Goal: Information Seeking & Learning: Learn about a topic

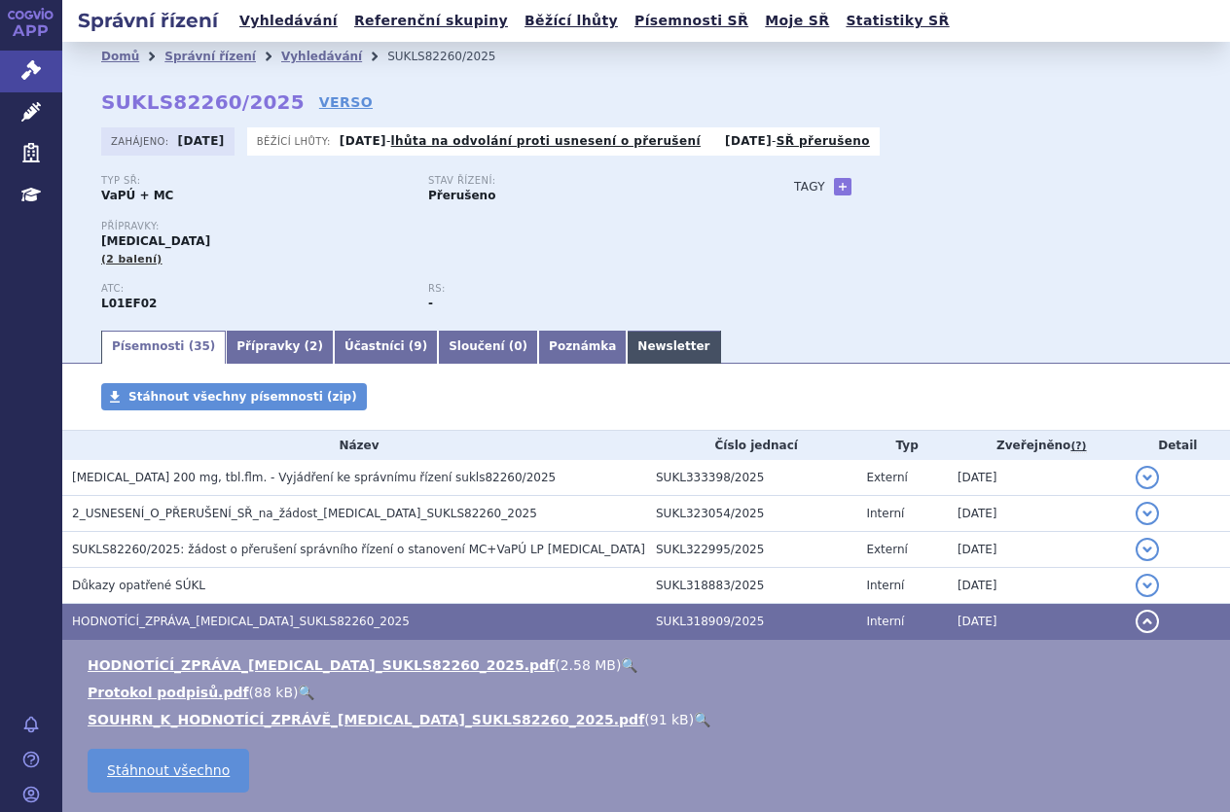
click at [627, 338] on link "Newsletter" at bounding box center [673, 347] width 93 height 33
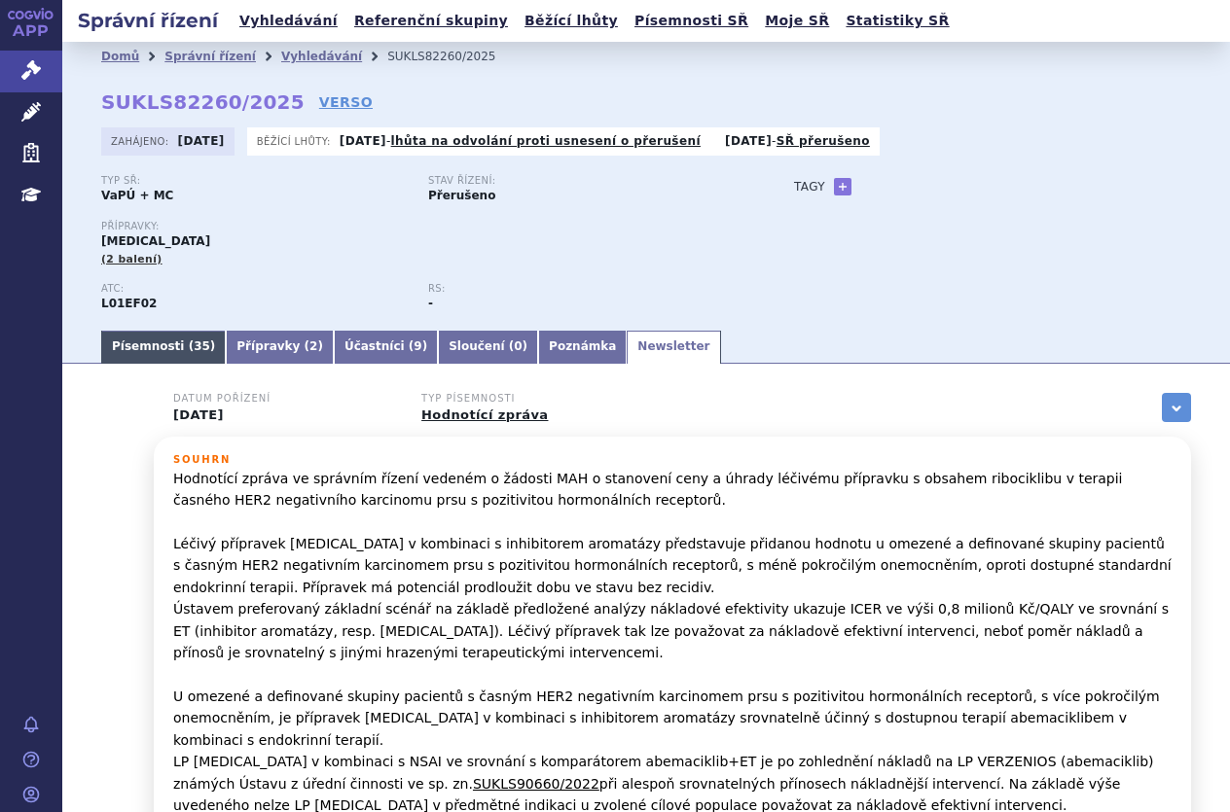
click at [169, 341] on link "Písemnosti ( 35 )" at bounding box center [163, 347] width 125 height 33
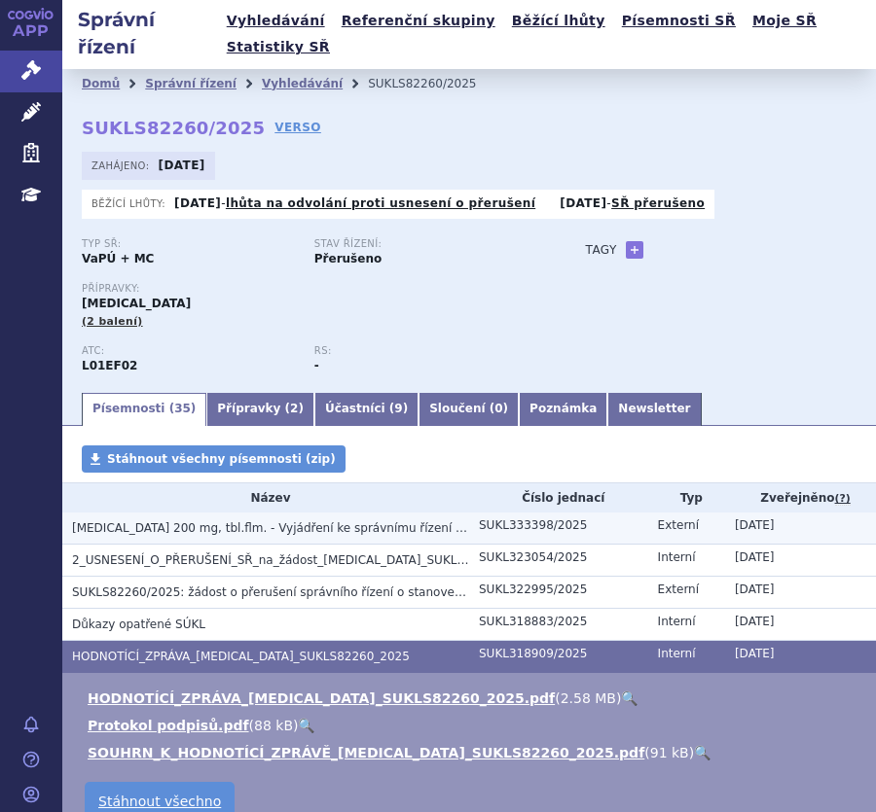
click at [221, 522] on span "KISQALI 200 mg, tbl.flm. - Vyjádření ke správnímu řízení sukls82260/2025" at bounding box center [314, 529] width 484 height 14
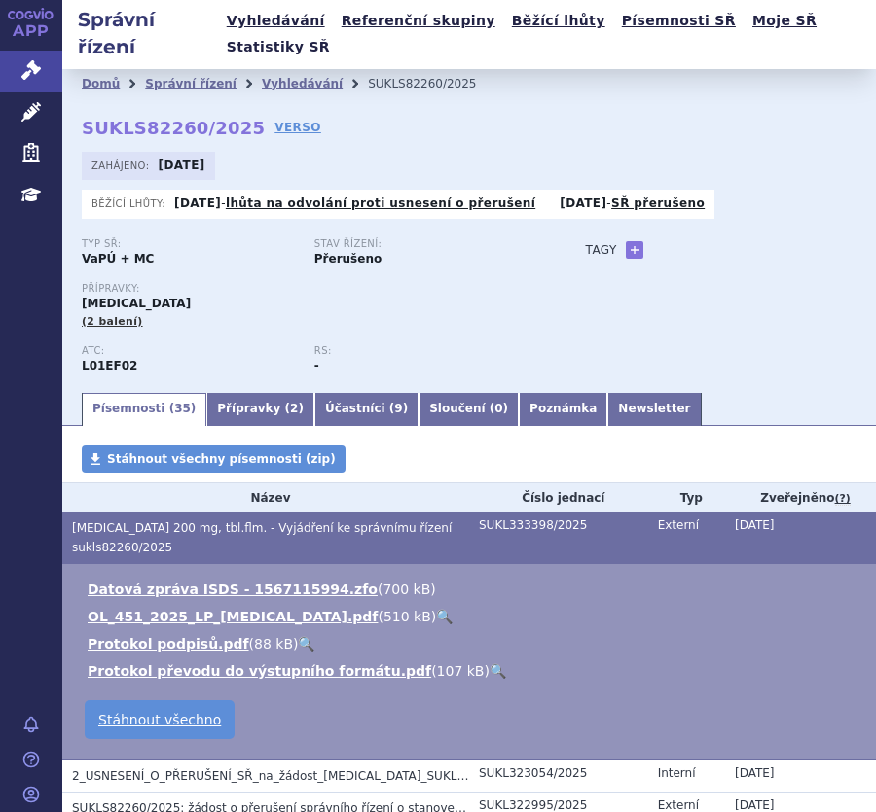
click at [436, 609] on link "🔍" at bounding box center [444, 617] width 17 height 16
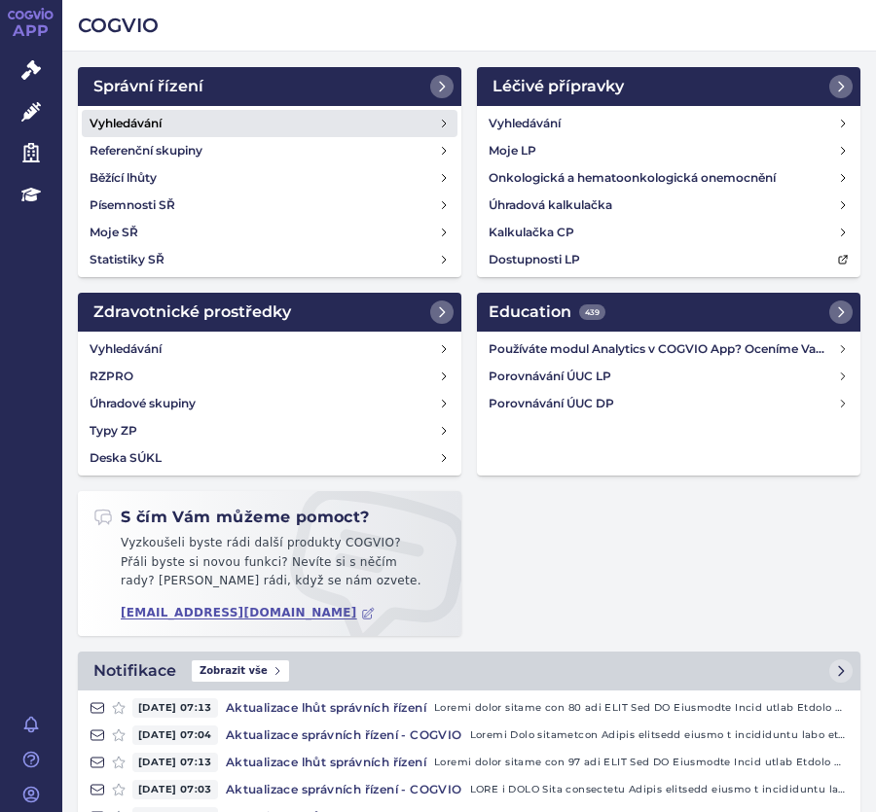
click at [142, 122] on h4 "Vyhledávání" at bounding box center [126, 123] width 72 height 19
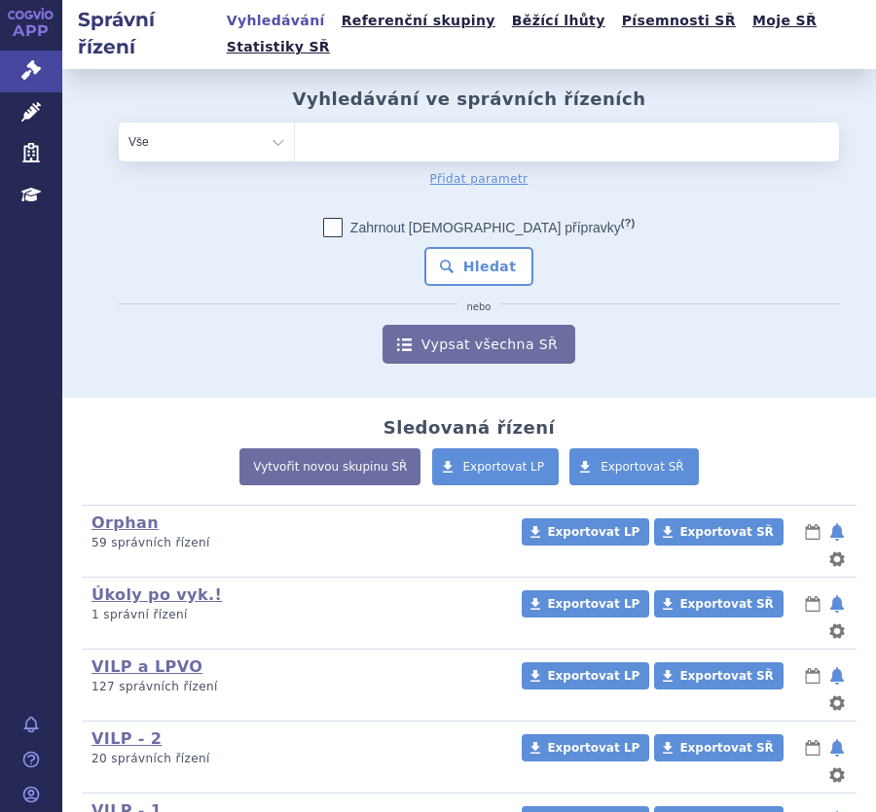
click at [399, 123] on ul at bounding box center [567, 138] width 544 height 31
click at [295, 122] on select at bounding box center [294, 141] width 1 height 39
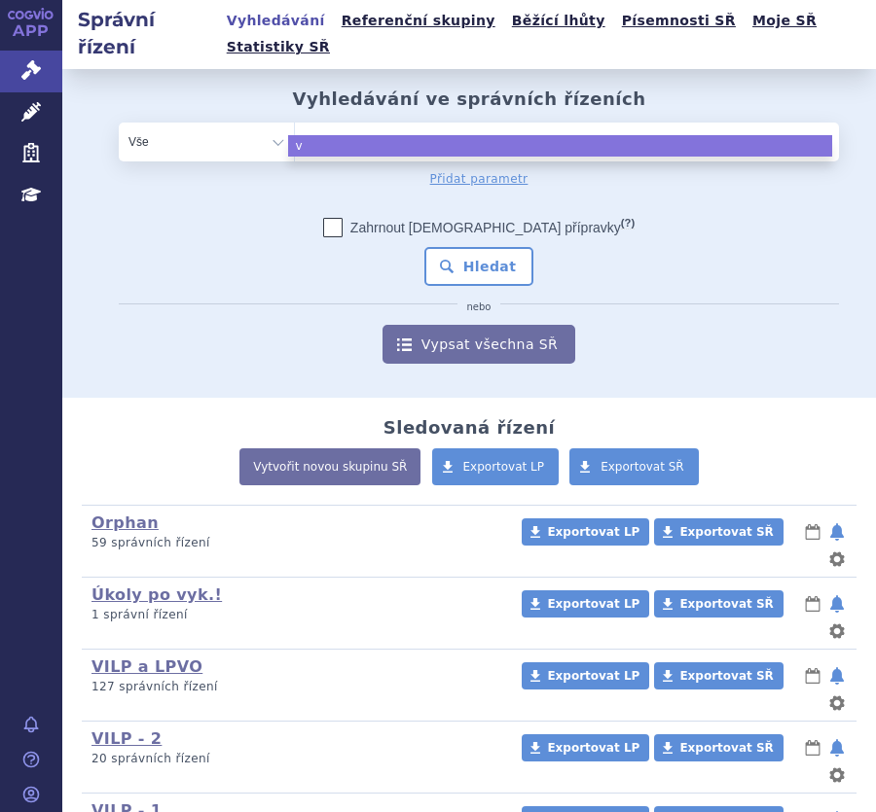
type input "ve"
type input "ver"
type input "verz"
type input "verze"
type input "verzen"
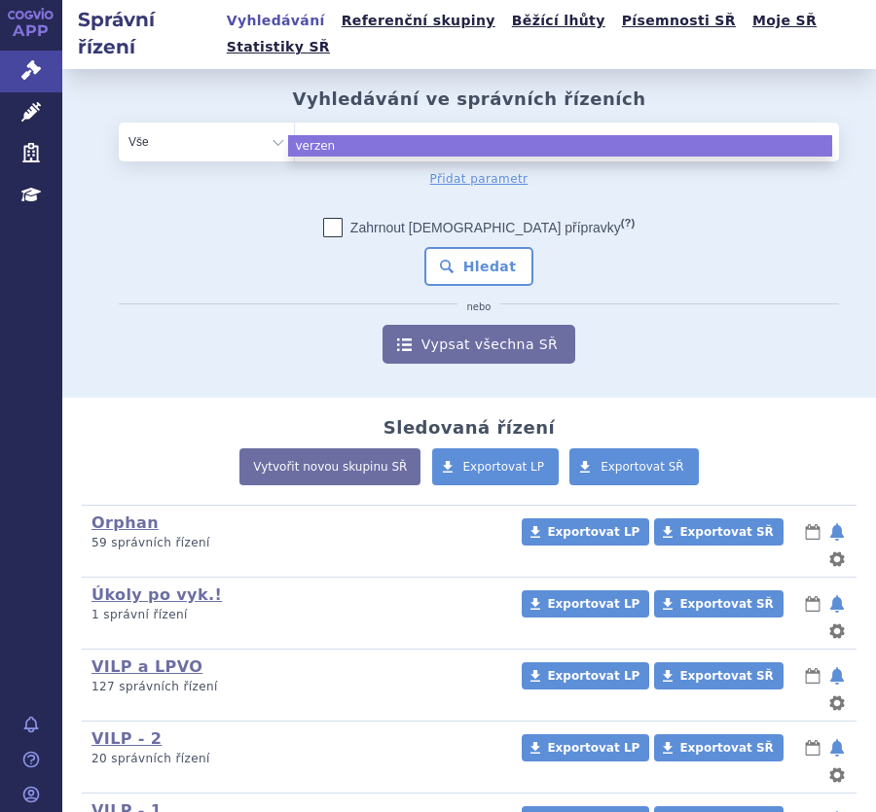
type input "verzeni"
type input "verzenio"
type input "verzenios"
select select "verzenios"
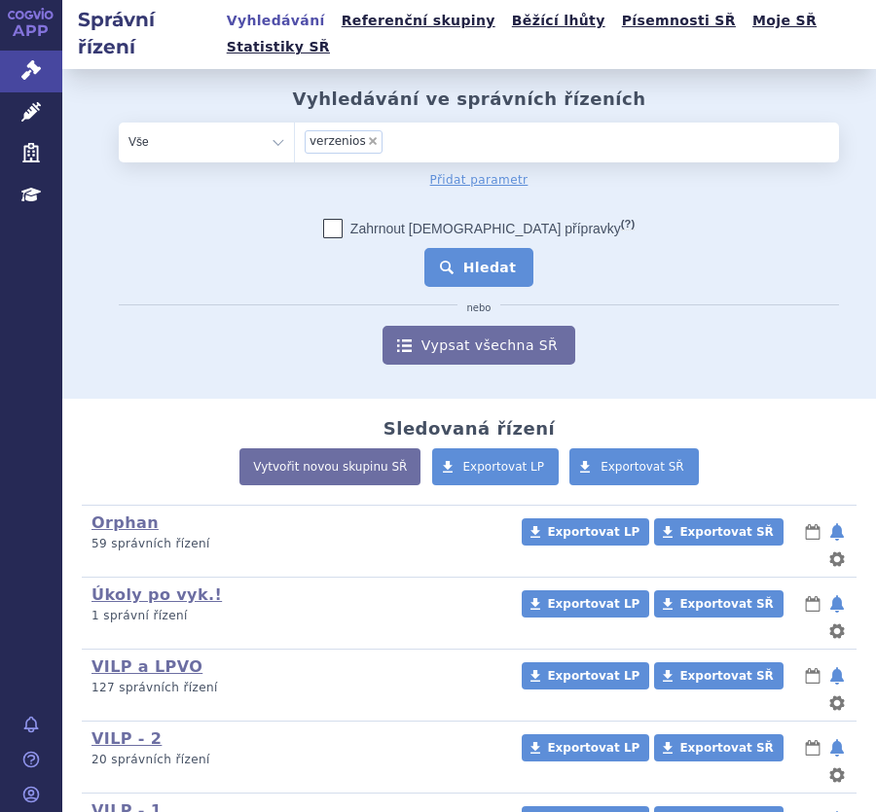
click at [457, 248] on button "Hledat" at bounding box center [479, 267] width 110 height 39
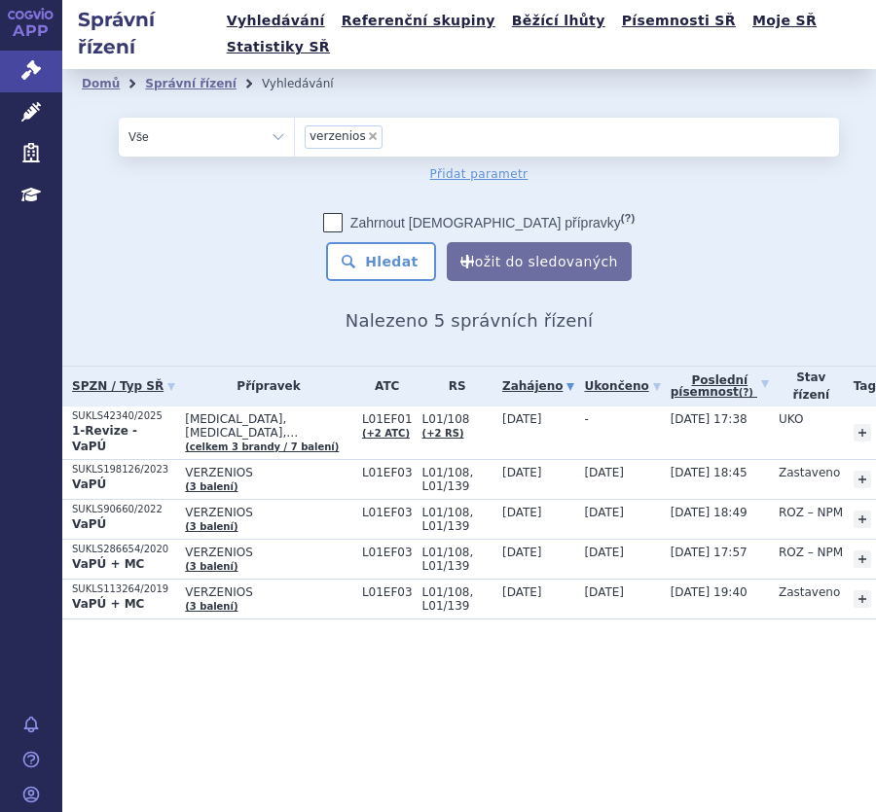
click at [323, 169] on form "odstranit Vše Spisová značka Typ SŘ verzenios ×" at bounding box center [469, 200] width 740 height 164
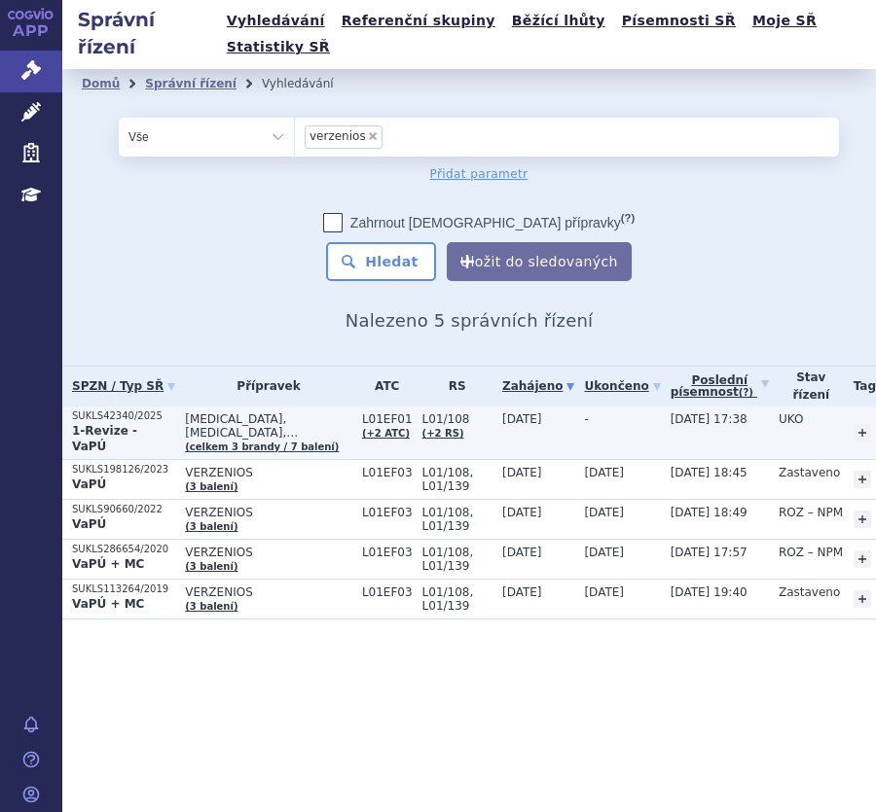
click at [179, 407] on td "IBRANCE, KISQALI, VERZENIOS (celkem 3 brandy / 7 balení)" at bounding box center [263, 434] width 177 height 54
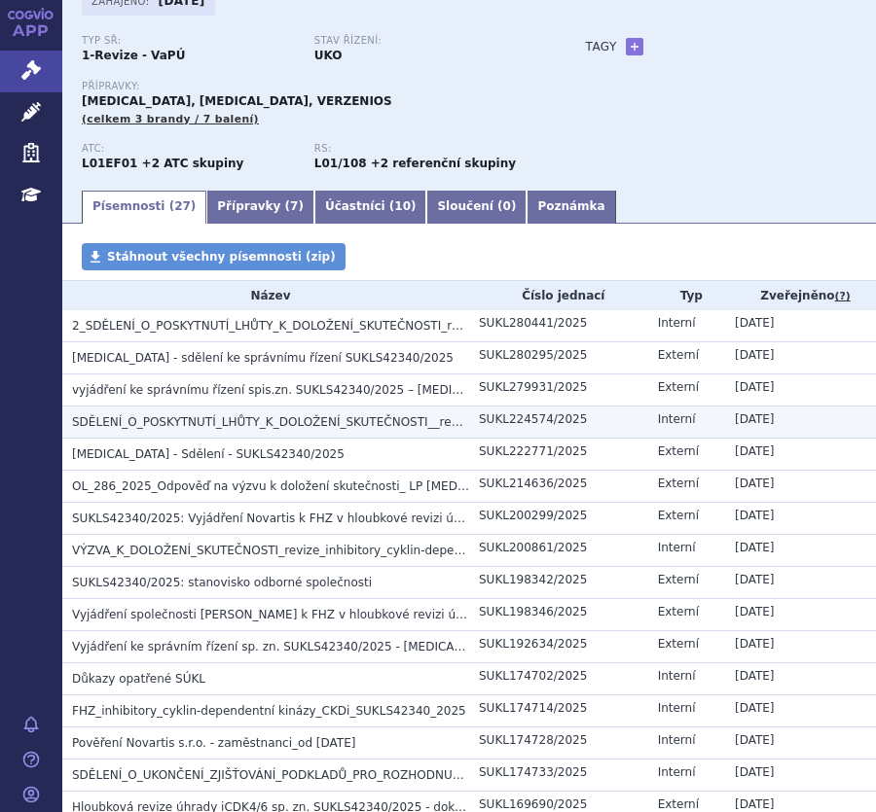
scroll to position [195, 0]
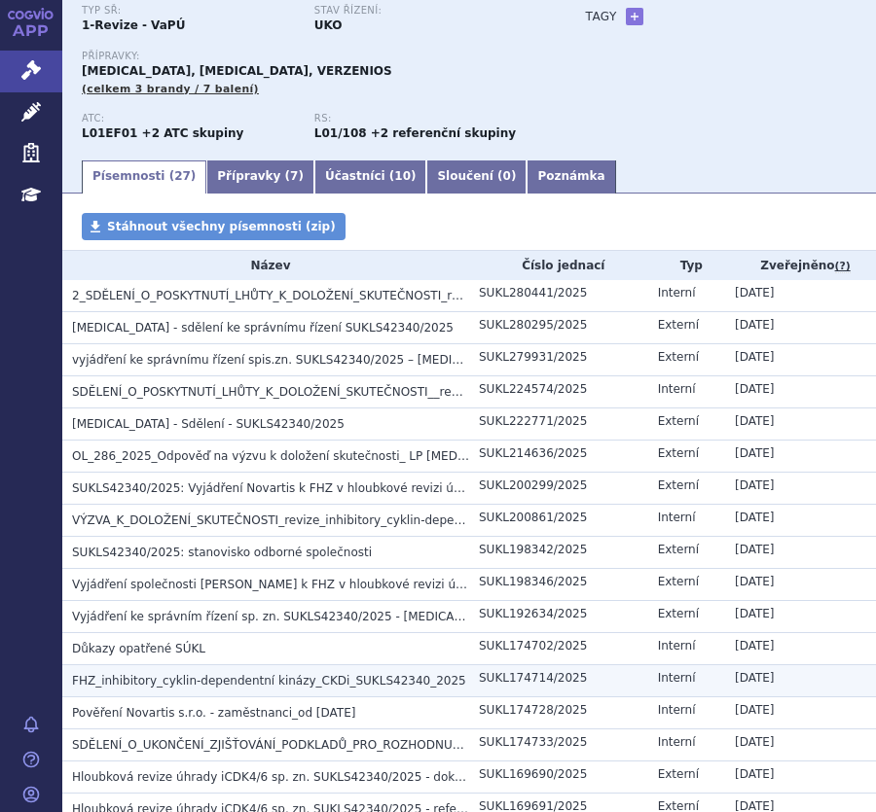
click at [265, 674] on span "FHZ_inhibitory_cyklin-dependentní kinázy_CKDi_SUKLS42340_2025" at bounding box center [269, 681] width 394 height 14
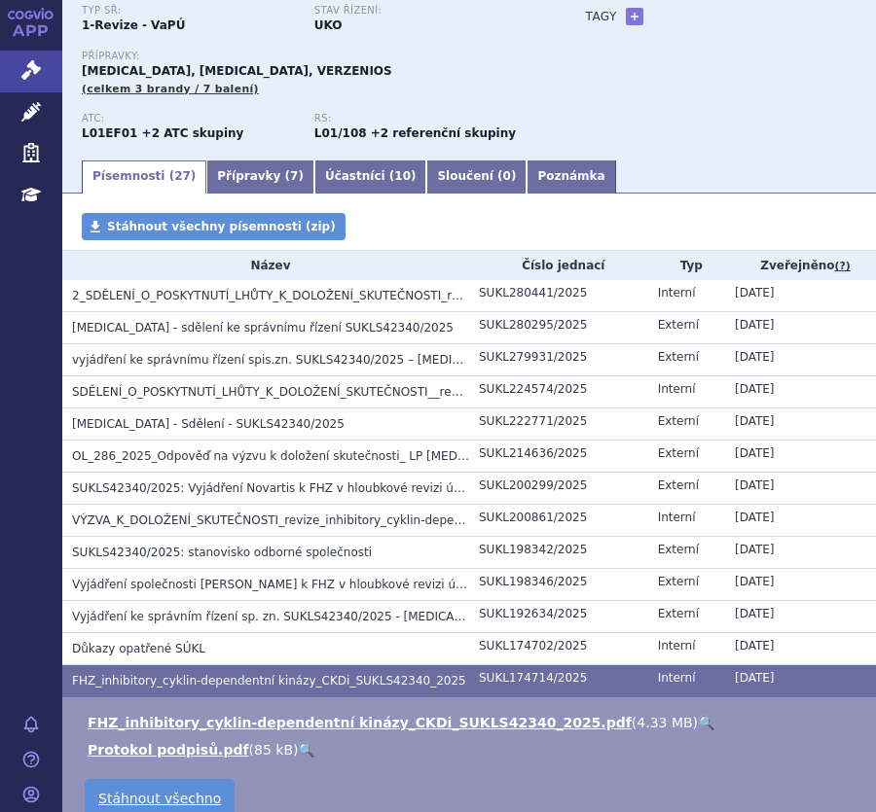
click at [698, 715] on link "🔍" at bounding box center [706, 723] width 17 height 16
